Goal: Find specific page/section: Find specific page/section

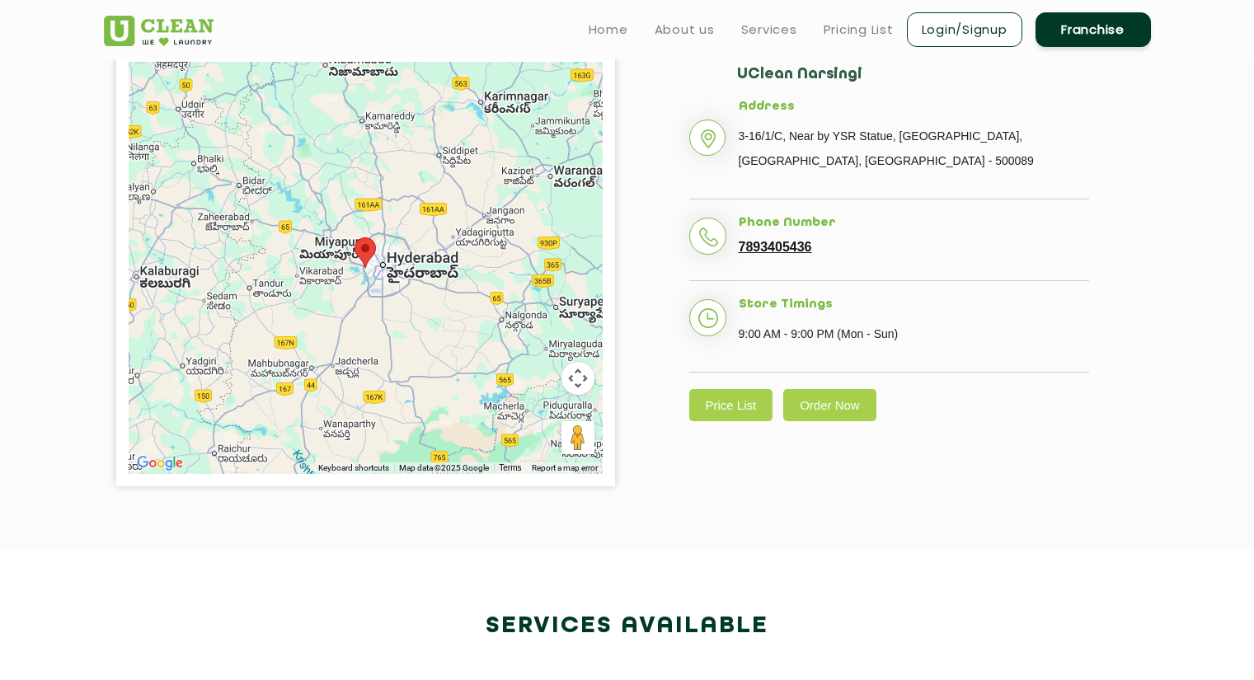
scroll to position [412, 0]
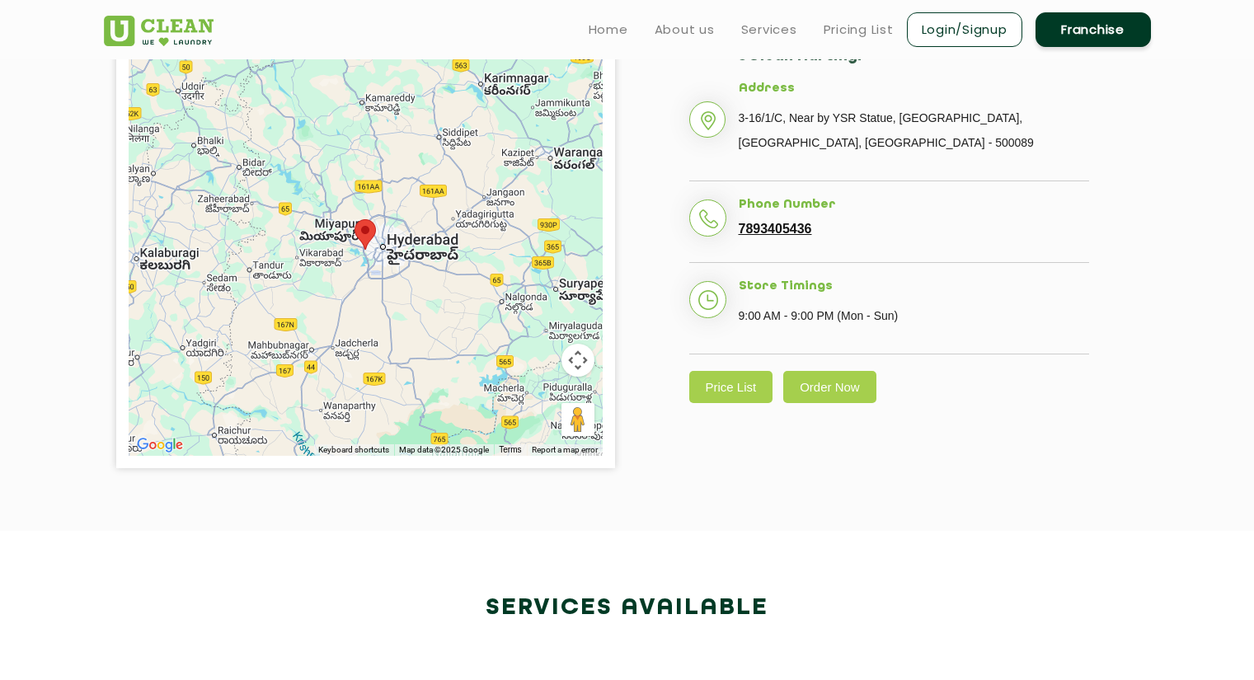
drag, startPoint x: 1236, startPoint y: 5, endPoint x: 54, endPoint y: 236, distance: 1204.9
click at [54, 236] on section "← Move left → Move right ↑ Move up ↓ Move down + Zoom in - Zoom out Home Jump l…" at bounding box center [627, 250] width 1254 height 562
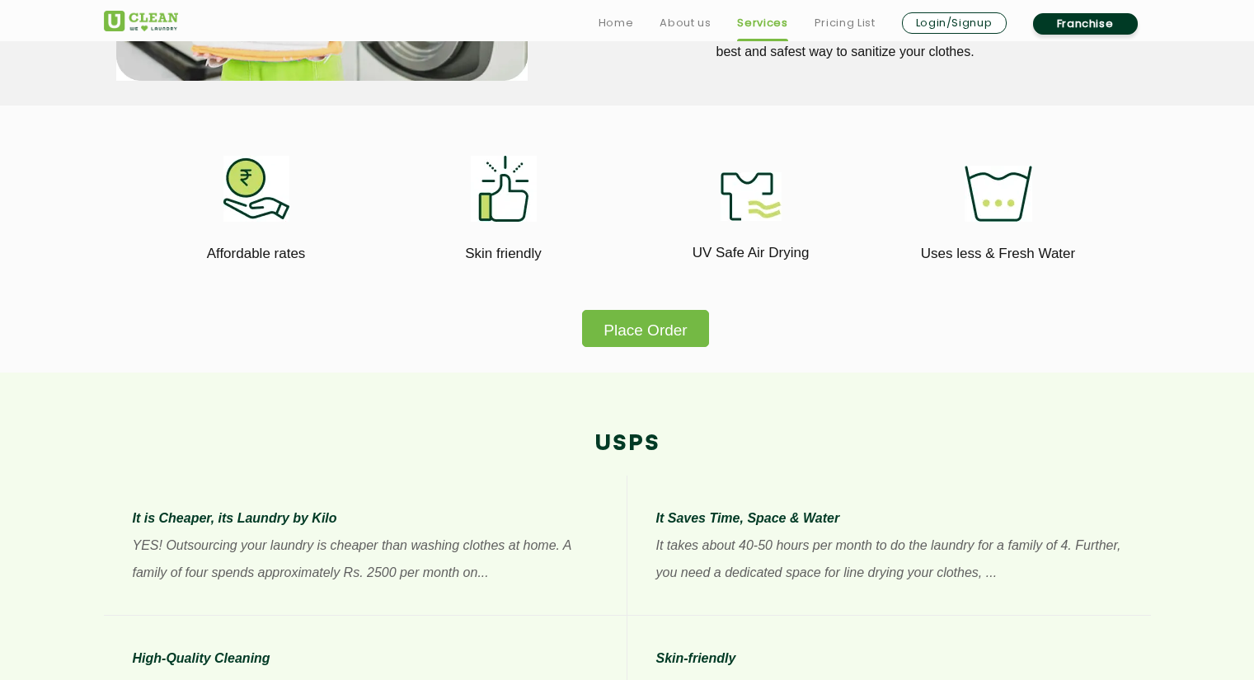
scroll to position [989, 0]
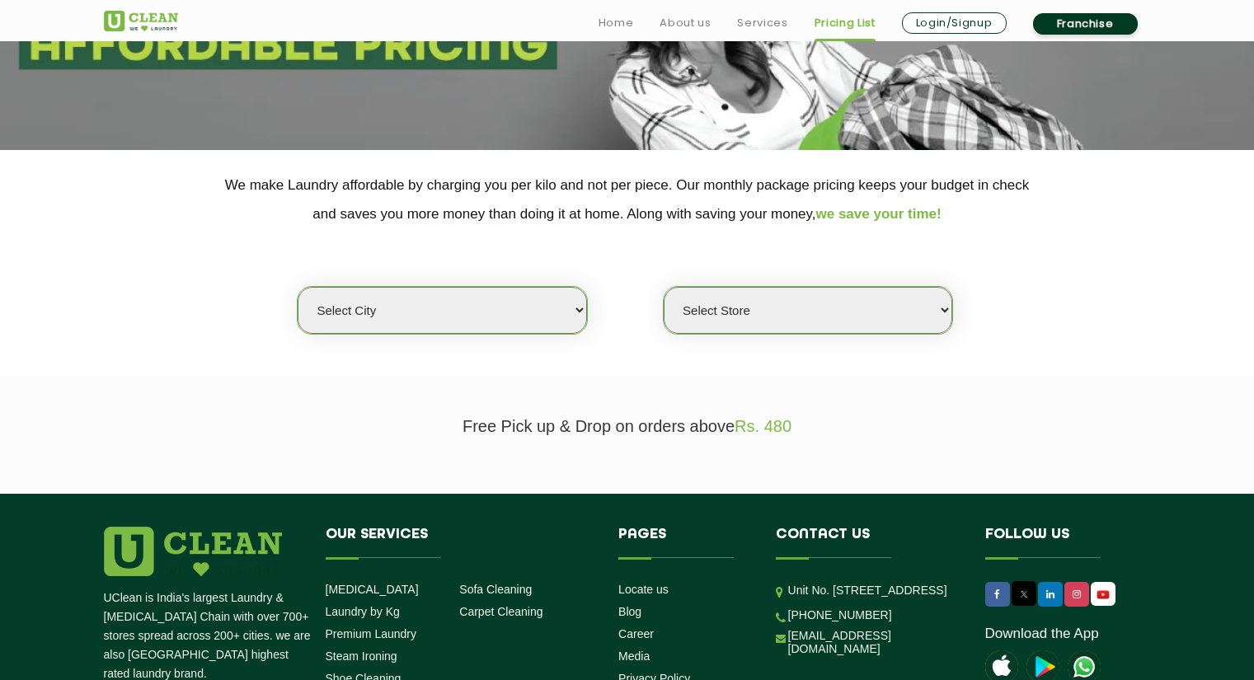
scroll to position [247, 0]
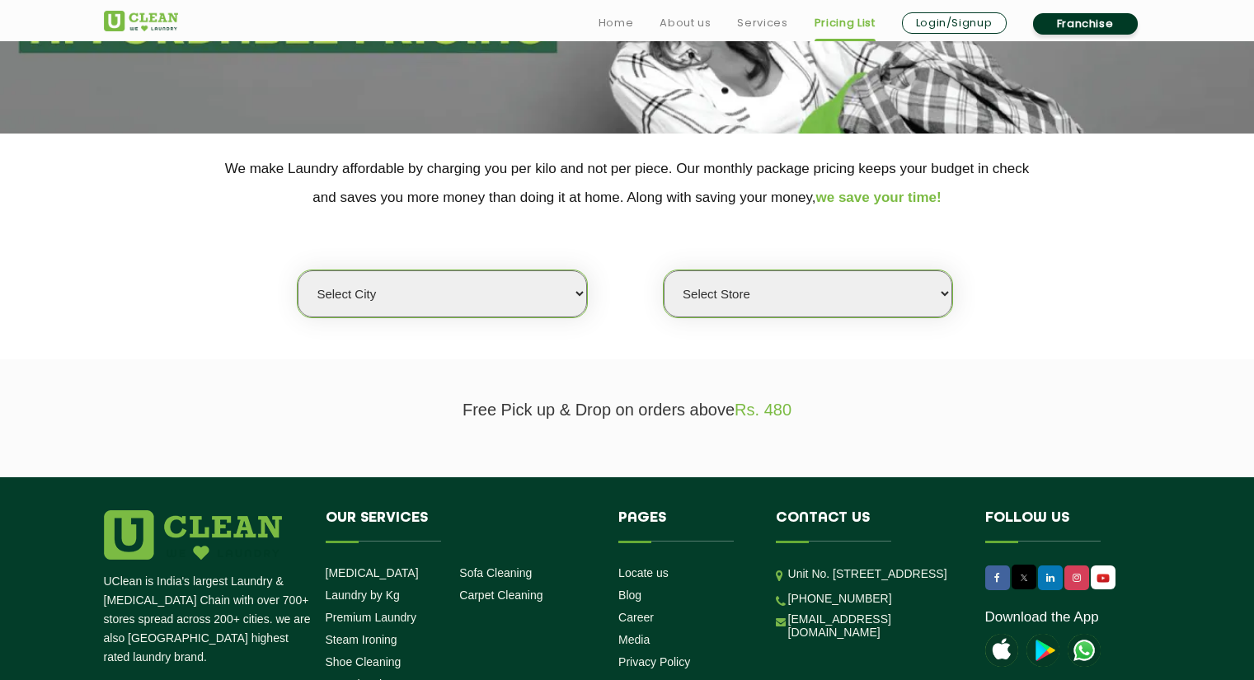
click at [570, 290] on select "Select city [GEOGRAPHIC_DATA] [GEOGRAPHIC_DATA] [GEOGRAPHIC_DATA] [GEOGRAPHIC_D…" at bounding box center [442, 293] width 288 height 47
select select "5"
click at [298, 270] on select "Select city Aalo Agartala Agra Ahmedabad Akola Aligarh Alwar - UClean Select Am…" at bounding box center [442, 293] width 288 height 47
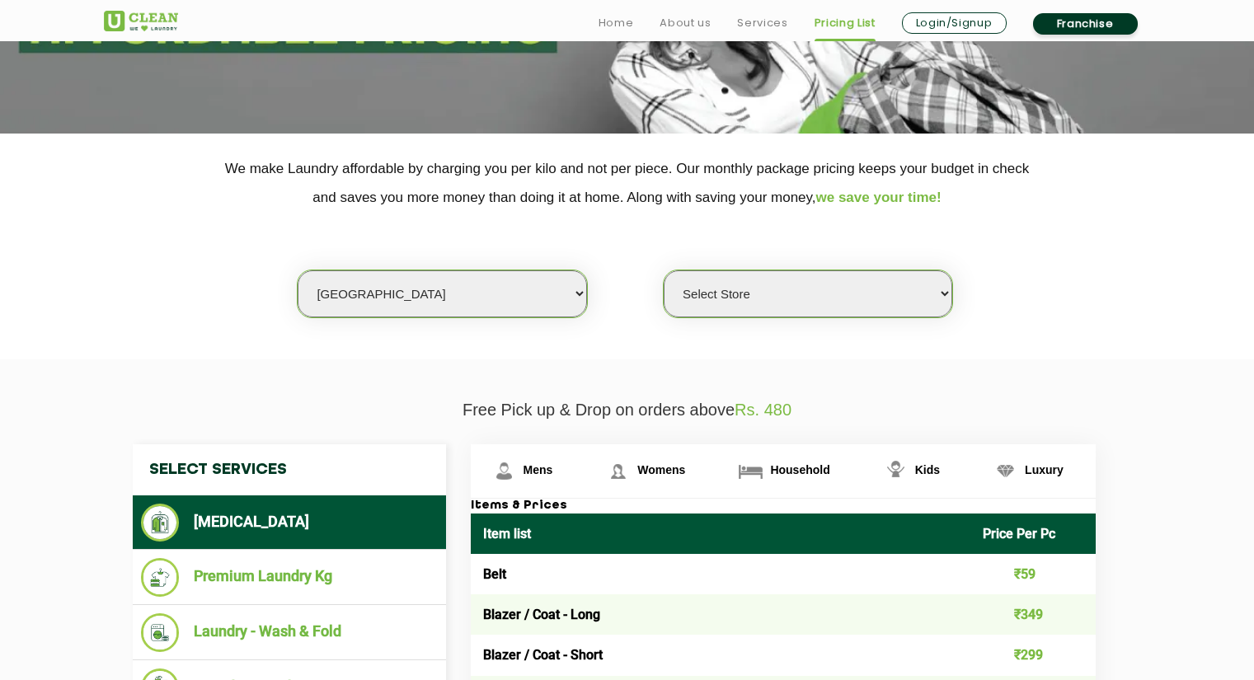
click at [735, 298] on select "Select Store UClean Narsingi UClean Nizampet UClean Sangareddy UClean Gachibowl…" at bounding box center [807, 293] width 288 height 47
select select "309"
click at [663, 270] on select "Select Store UClean Narsingi UClean Nizampet UClean Sangareddy UClean Gachibowl…" at bounding box center [807, 293] width 288 height 47
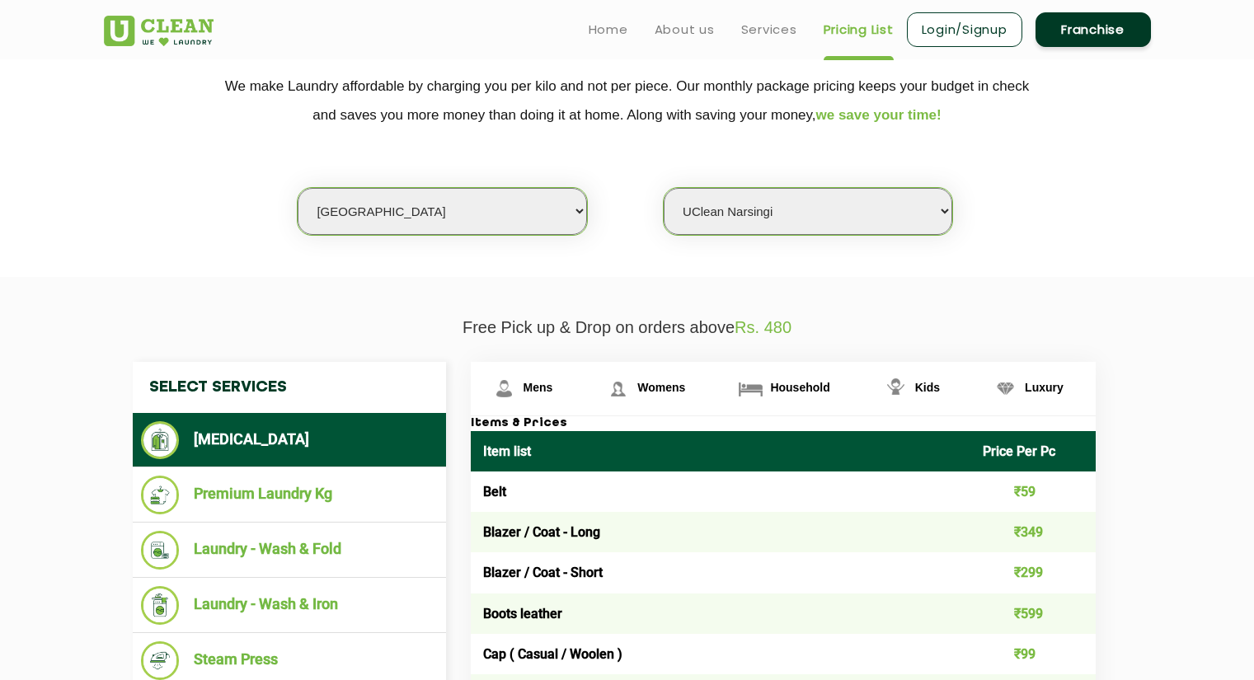
scroll to position [0, 0]
